Goal: Transaction & Acquisition: Subscribe to service/newsletter

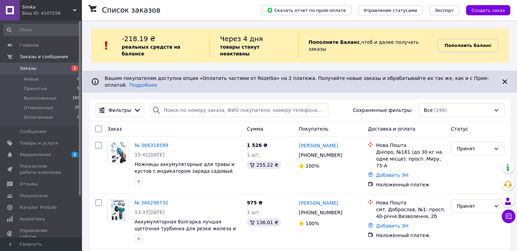
click at [471, 48] on link "Пополнить баланс" at bounding box center [467, 46] width 61 height 14
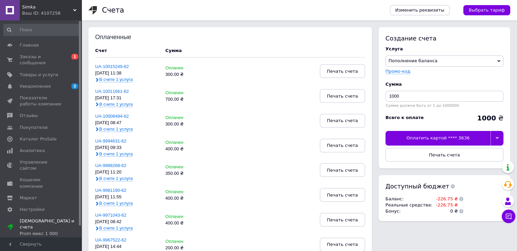
click at [435, 104] on div "Сумма должна быть от 1 до 1000000" at bounding box center [444, 105] width 118 height 4
click at [435, 97] on input "1000" at bounding box center [444, 96] width 118 height 11
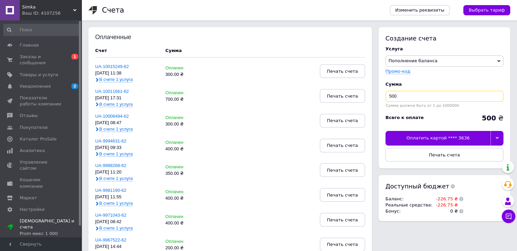
type input "500"
click at [438, 140] on div "Оплатить картой **** 3636" at bounding box center [437, 138] width 105 height 14
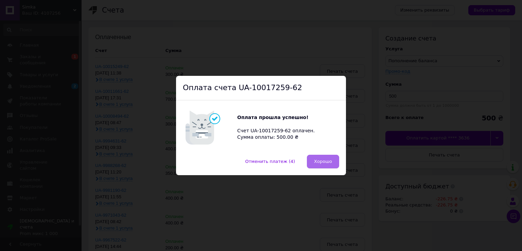
click at [318, 155] on button "Хорошо" at bounding box center [323, 162] width 32 height 14
